Goal: Find specific page/section: Find specific page/section

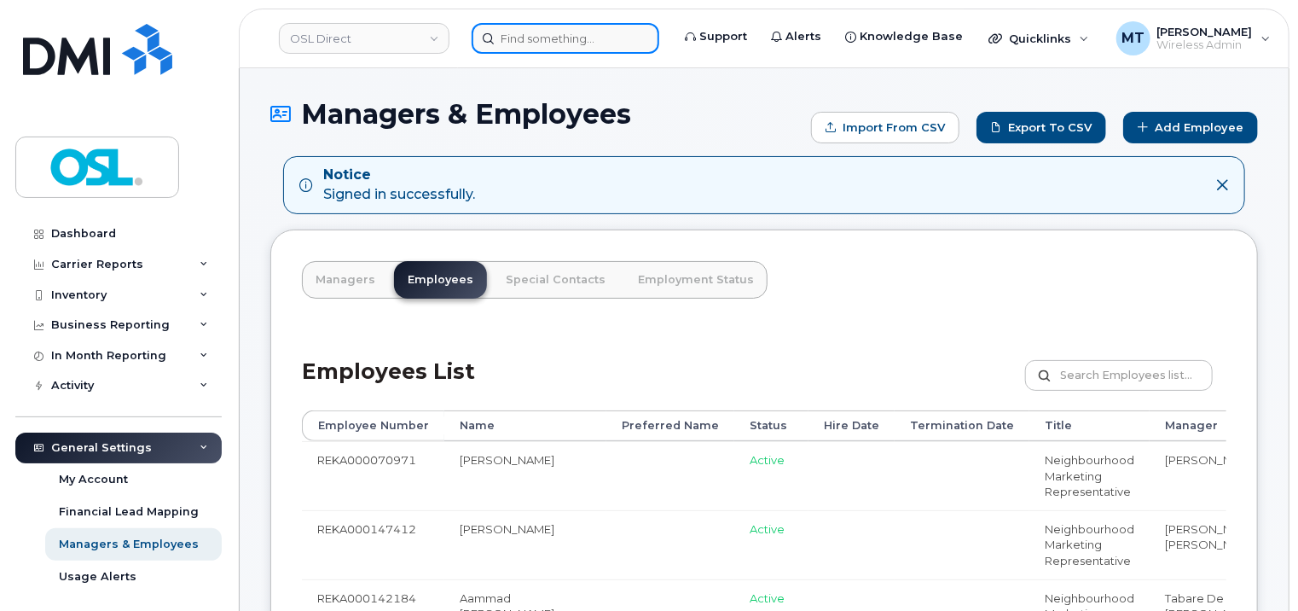
click at [610, 48] on input at bounding box center [566, 38] width 188 height 31
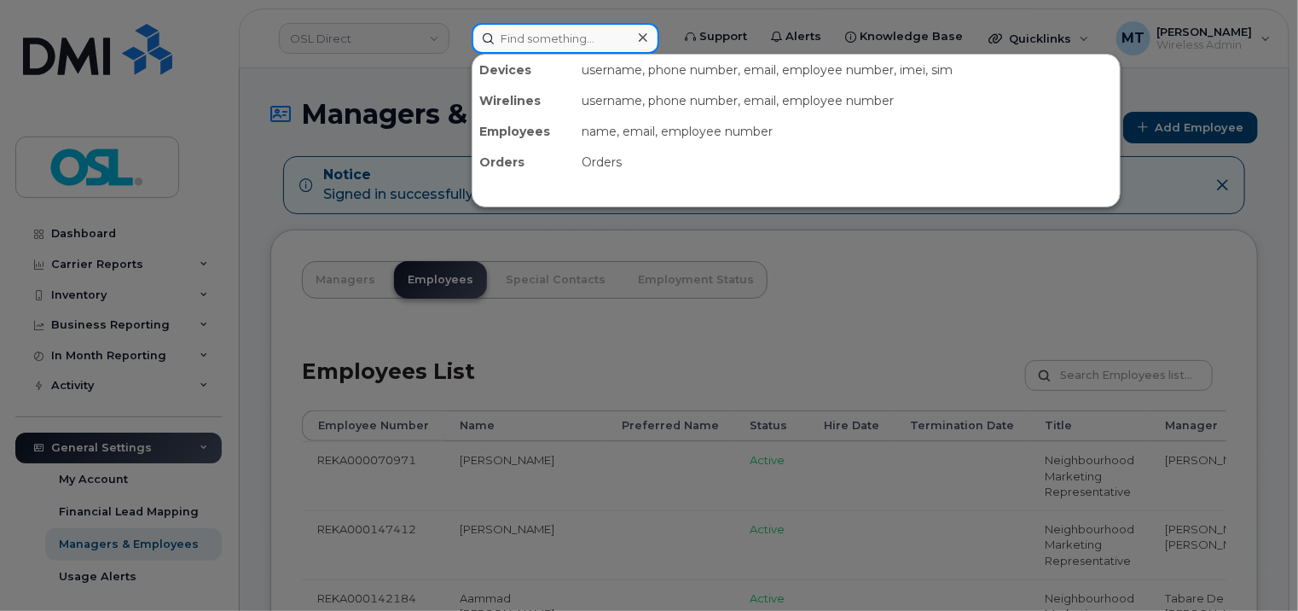
paste input "[PERSON_NAME]"
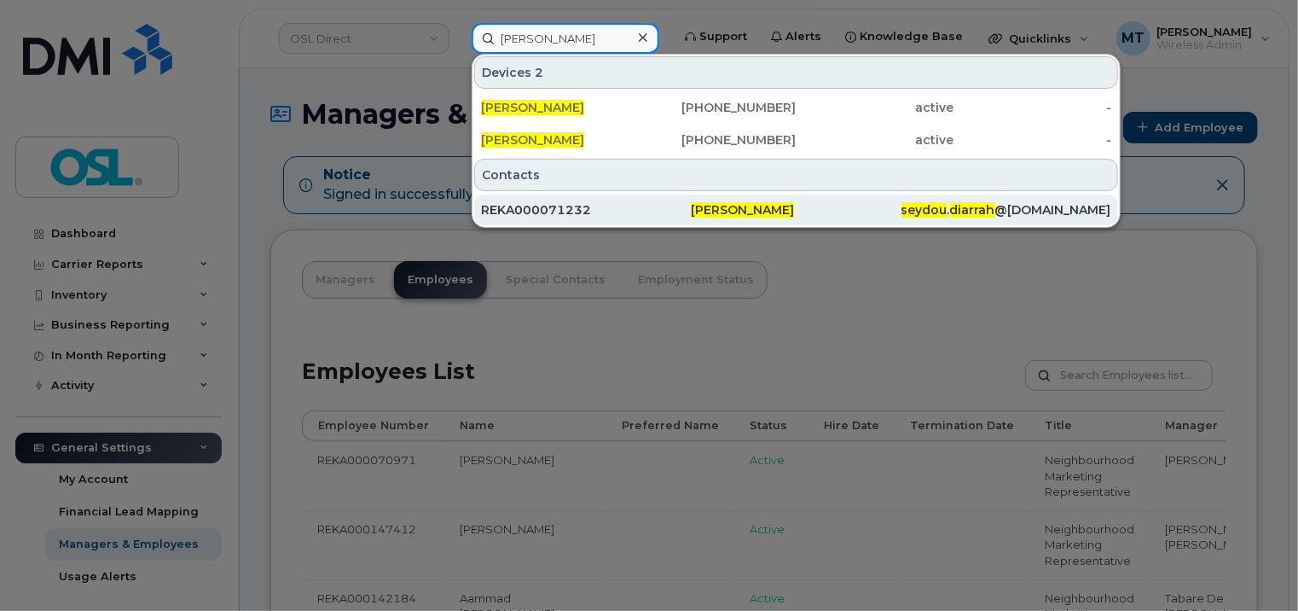
type input "[PERSON_NAME]"
click at [573, 211] on div "REKA000071232" at bounding box center [586, 209] width 210 height 17
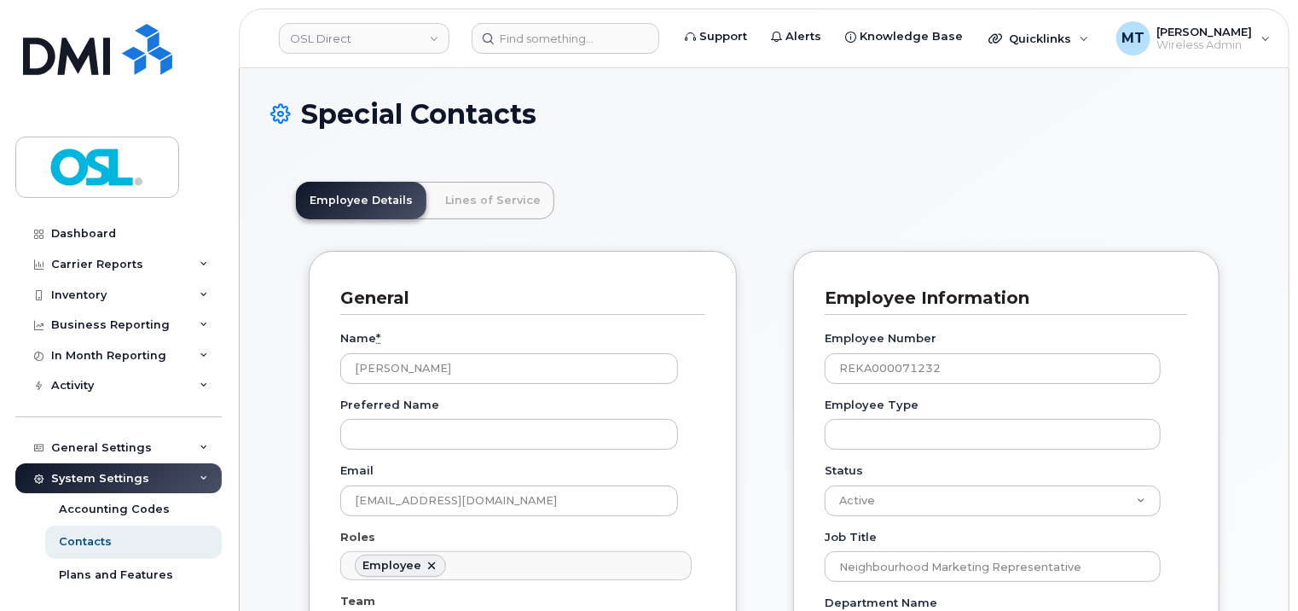
scroll to position [51, 0]
